Goal: Find specific page/section: Find specific page/section

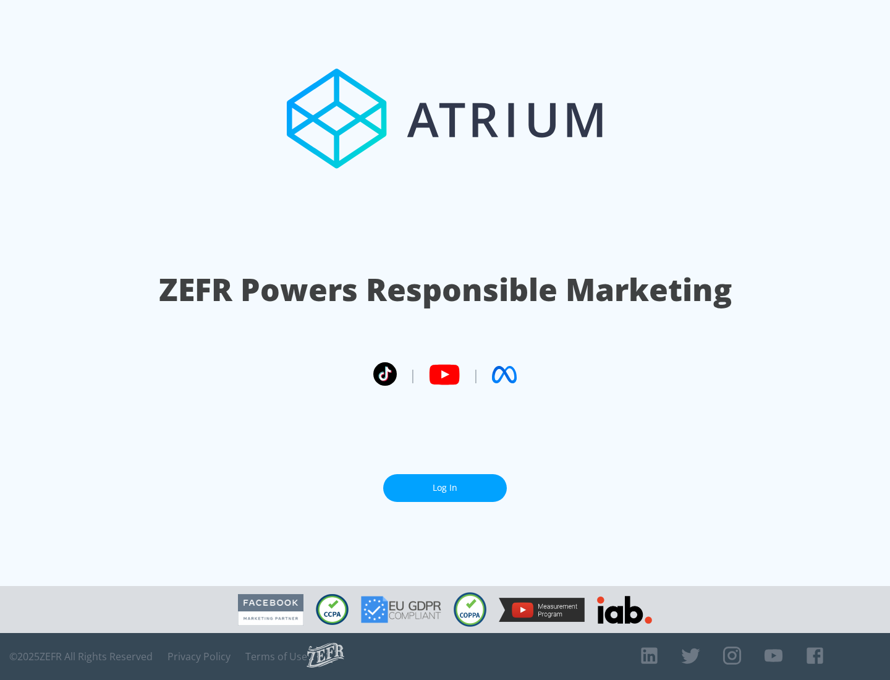
click at [445, 482] on link "Log In" at bounding box center [445, 488] width 124 height 28
